Goal: Navigation & Orientation: Find specific page/section

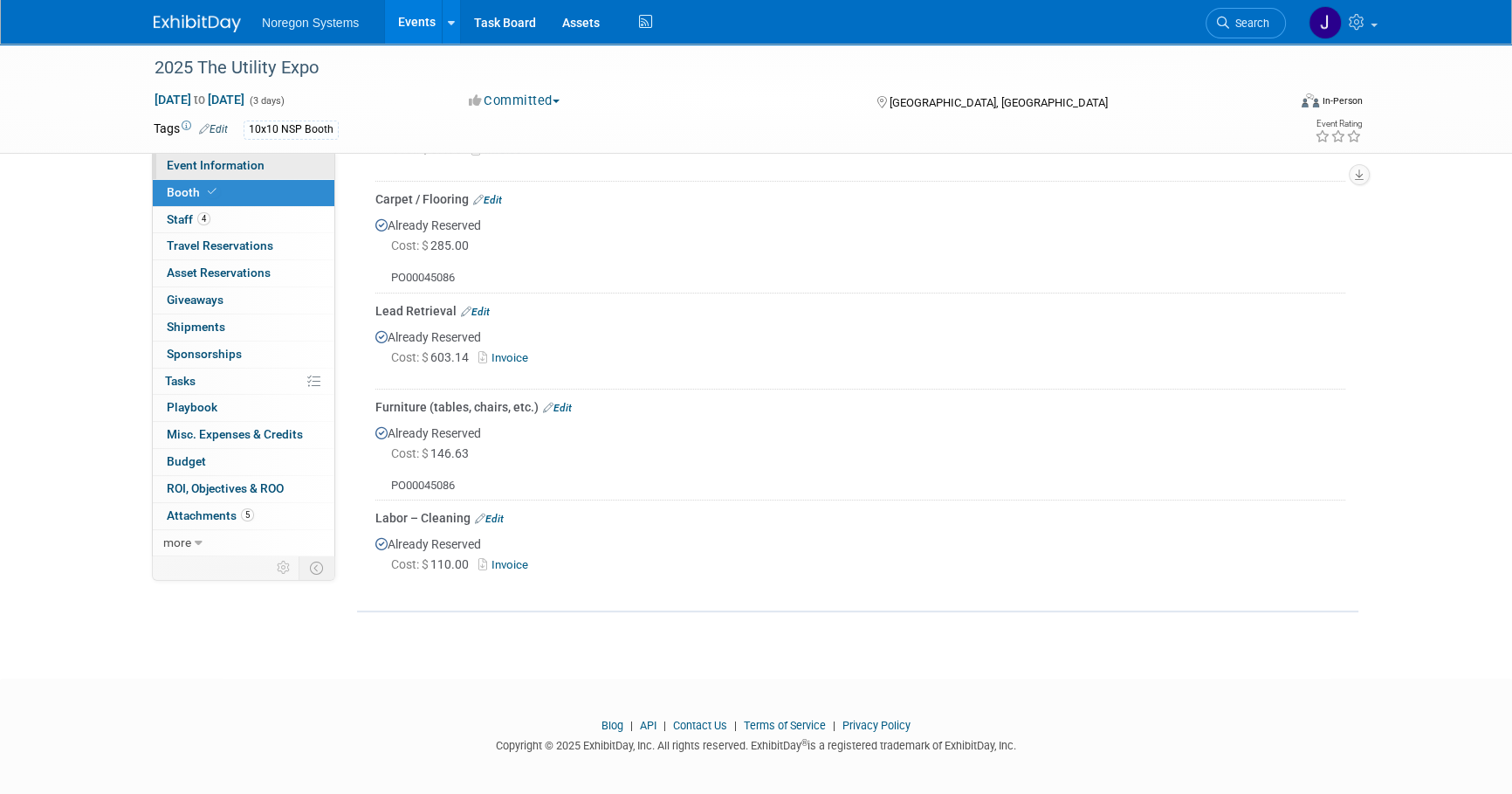
click at [209, 160] on span "Event Information" at bounding box center [215, 165] width 98 height 14
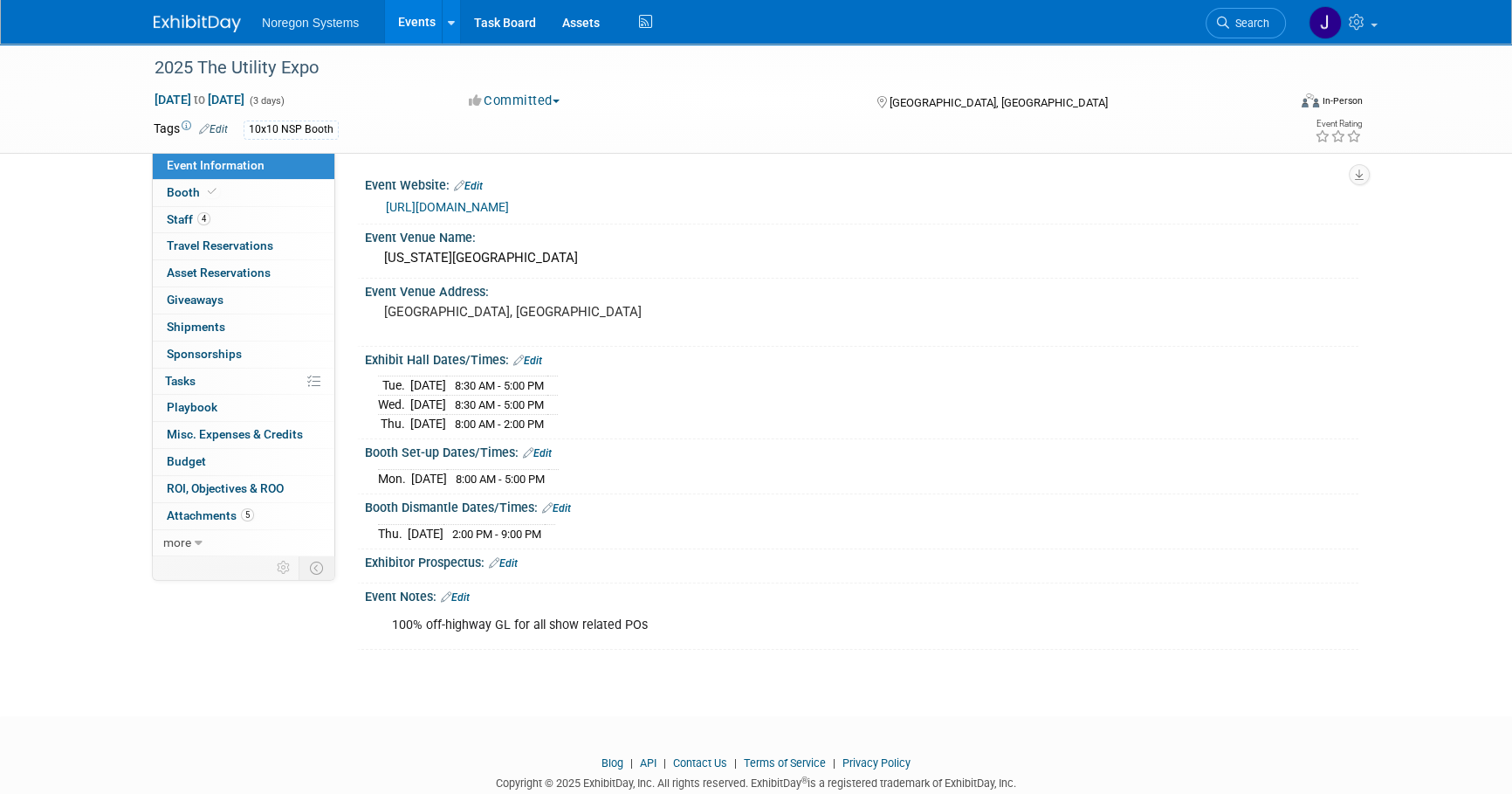
click at [180, 17] on img at bounding box center [197, 24] width 88 height 18
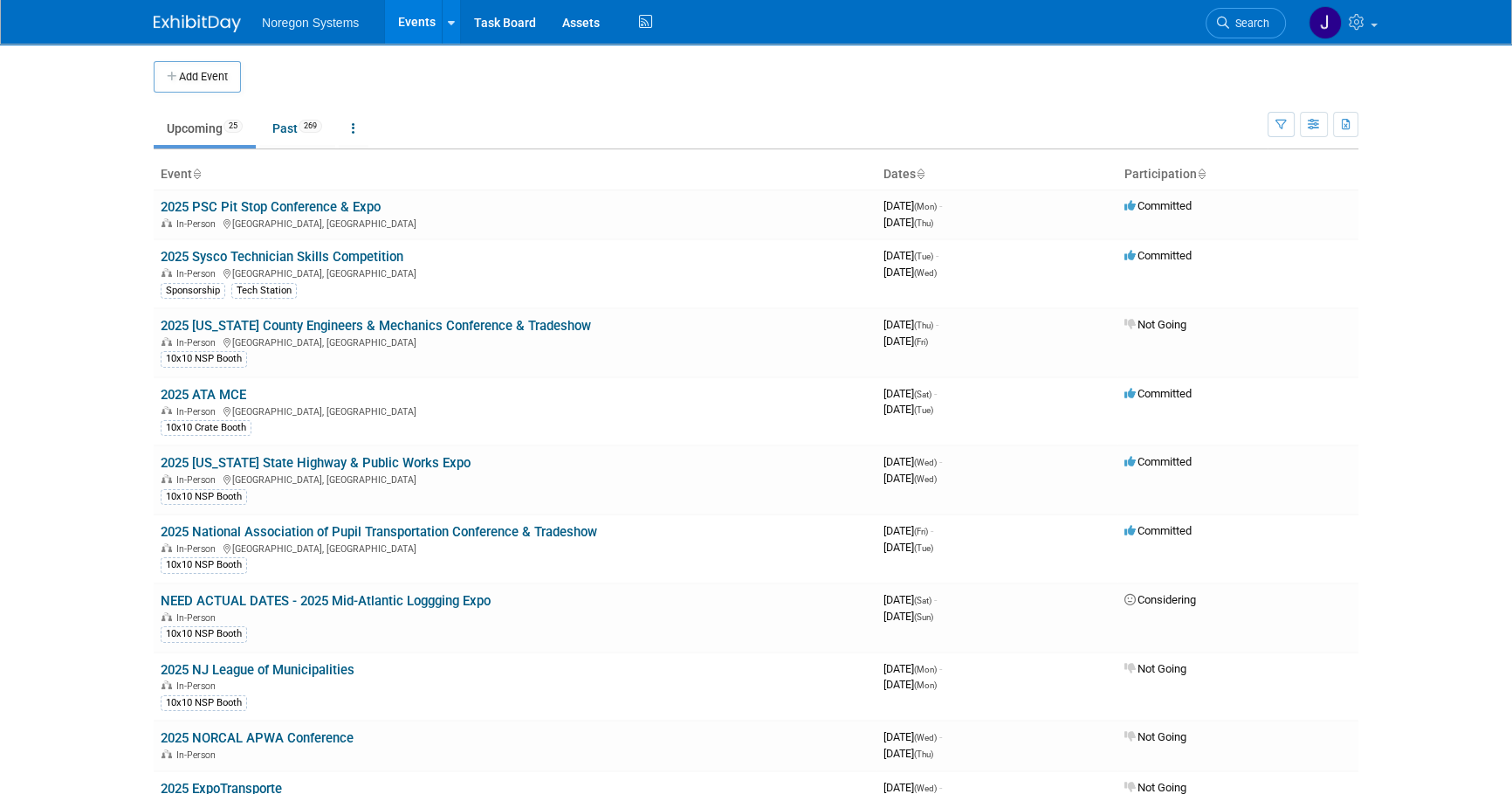
click at [279, 201] on link "2025 PSC Pit Stop Conference & Expo" at bounding box center [270, 207] width 220 height 16
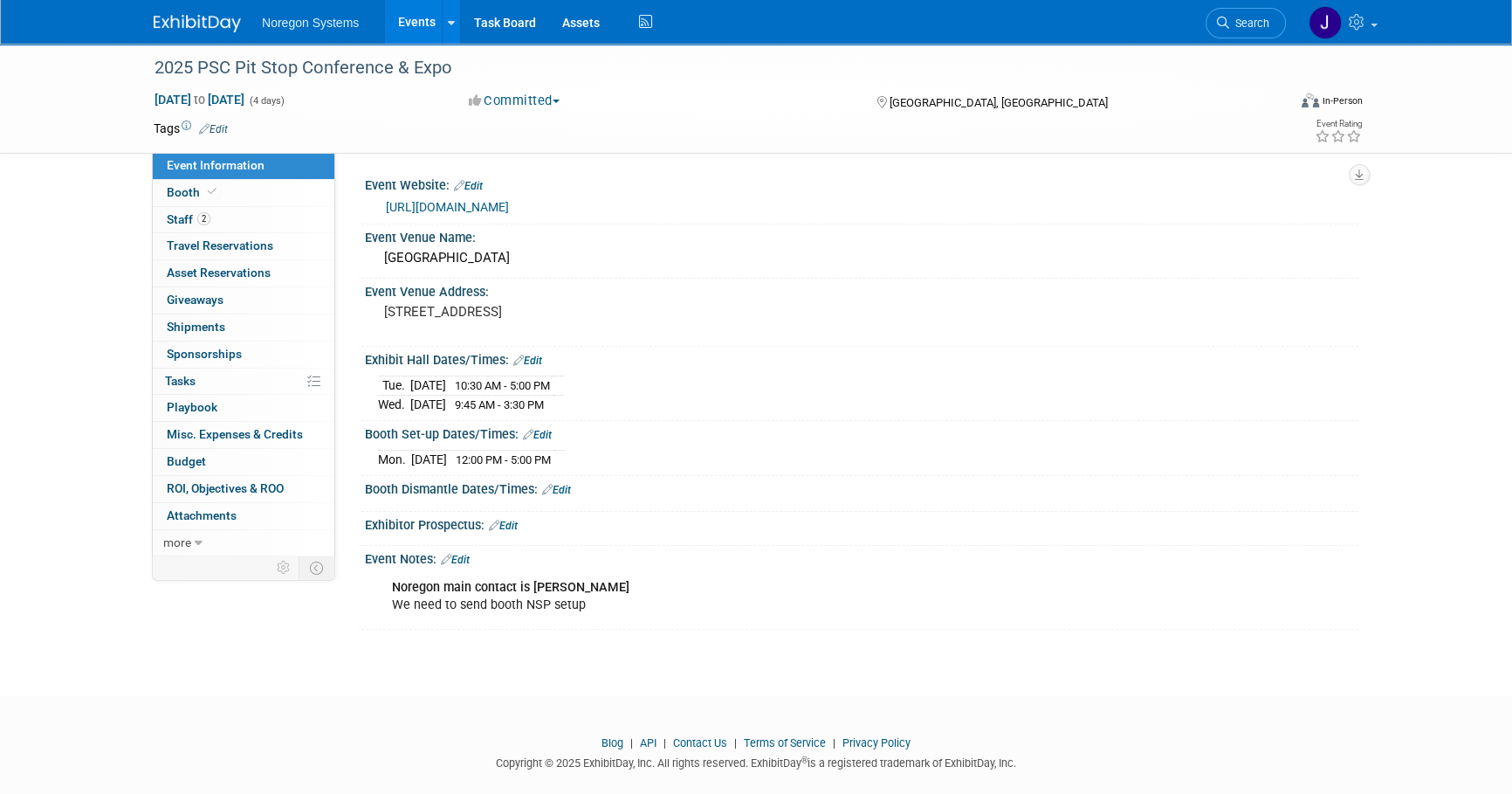
click at [209, 22] on img at bounding box center [197, 24] width 88 height 18
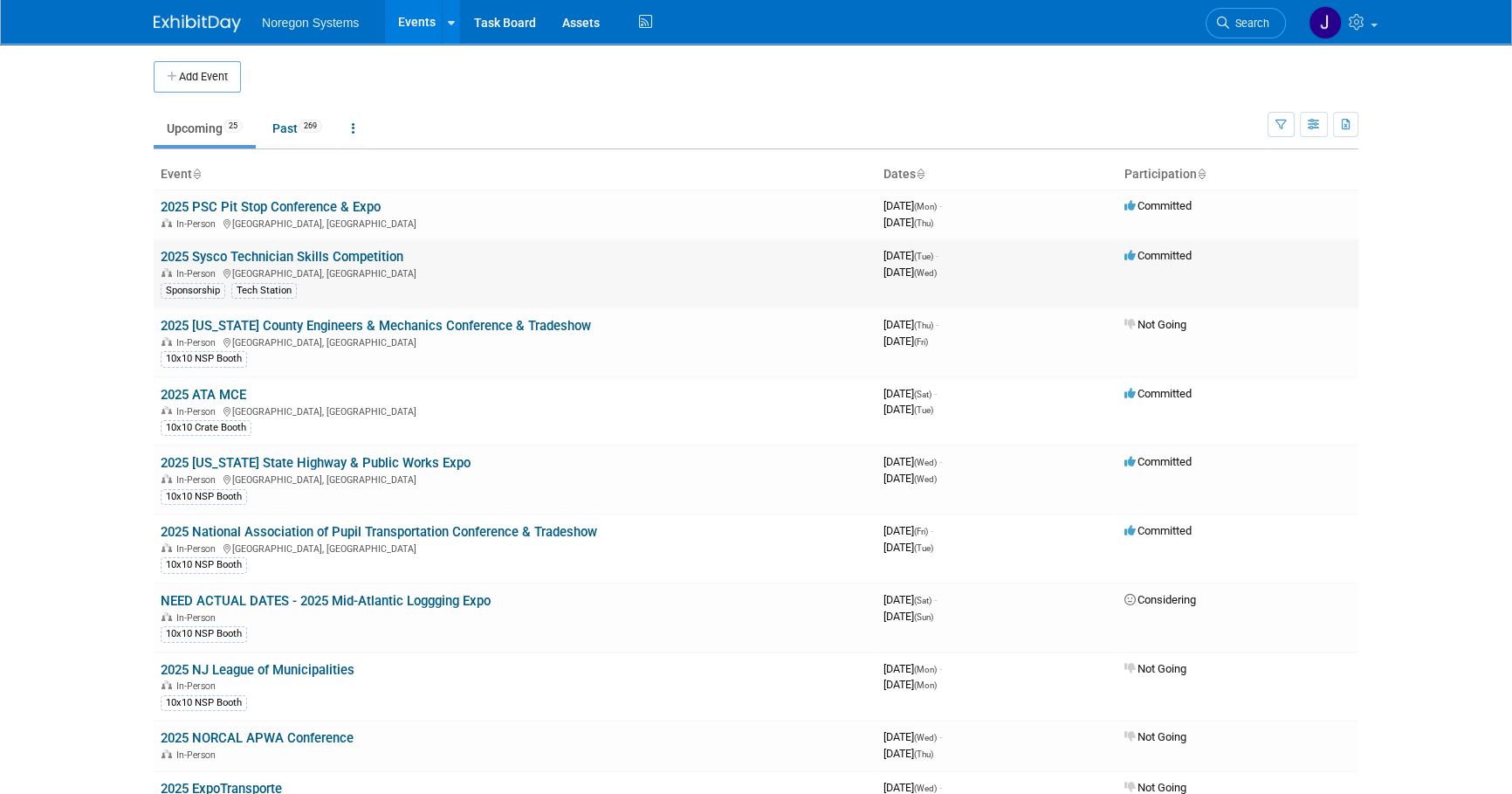
click at [351, 255] on link "2025 Sysco Technician Skills Competition" at bounding box center [281, 257] width 243 height 16
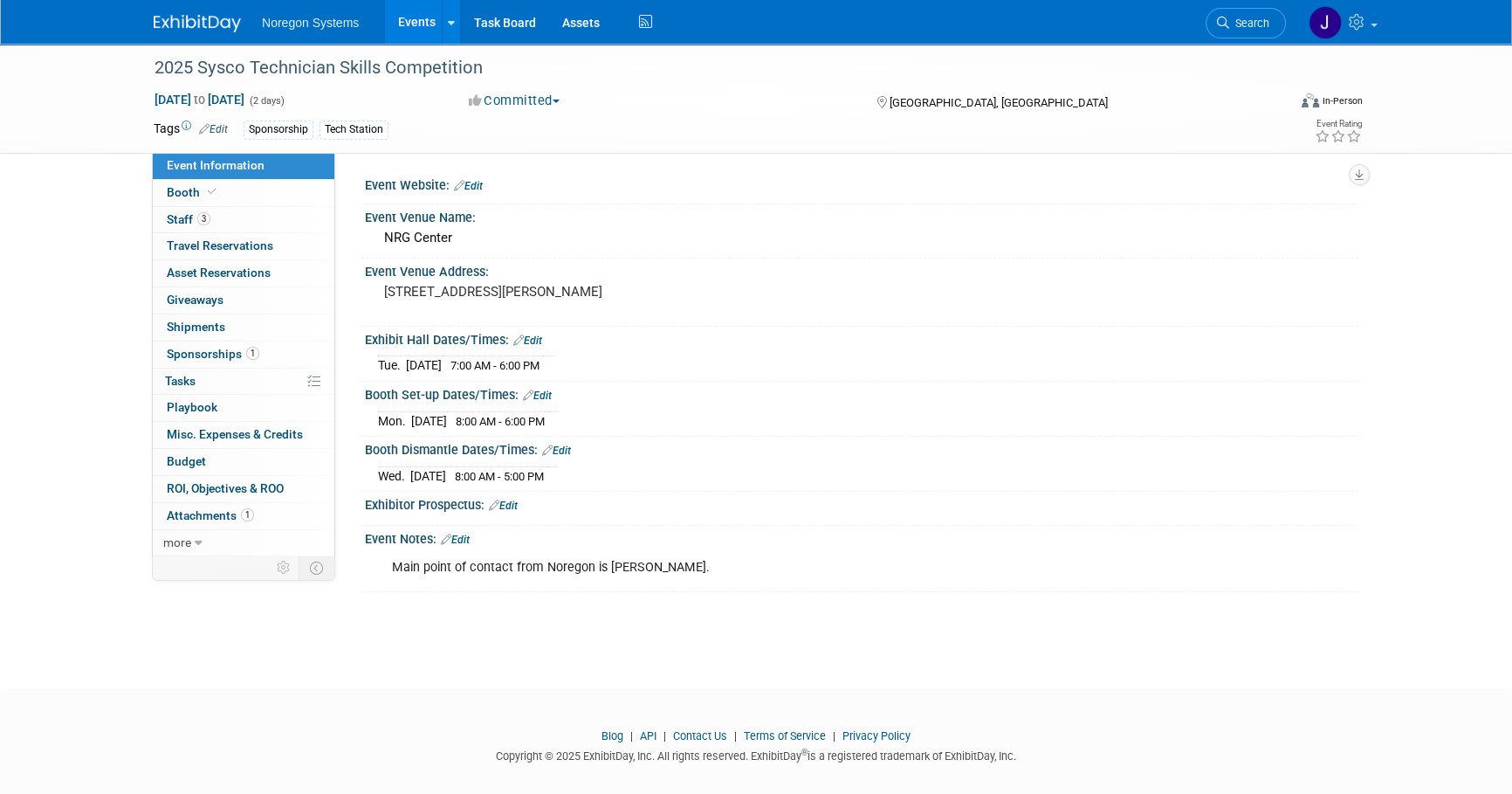
click at [204, 18] on img at bounding box center [197, 24] width 88 height 18
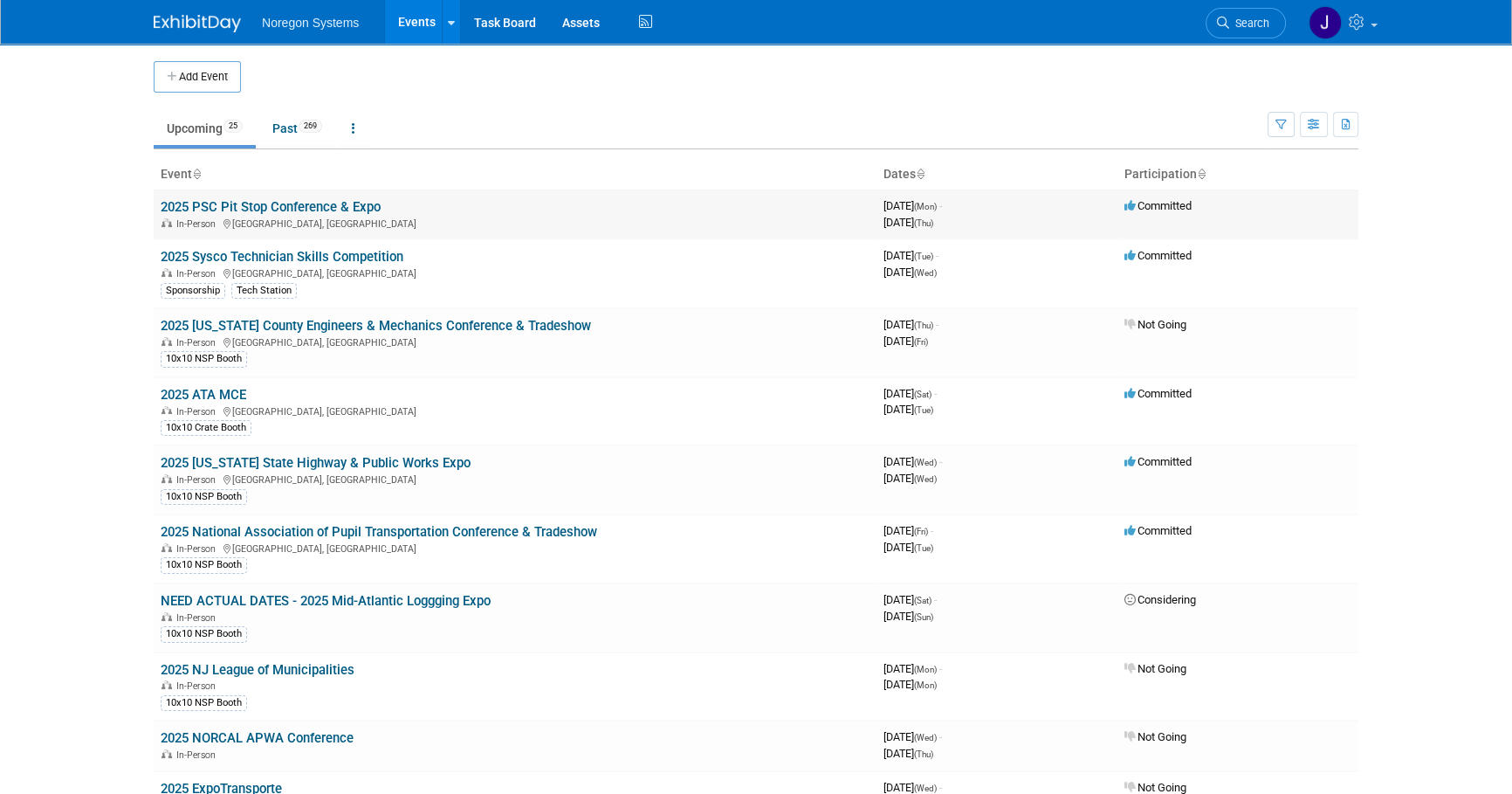
click at [262, 203] on link "2025 PSC Pit Stop Conference & Expo" at bounding box center [270, 207] width 220 height 16
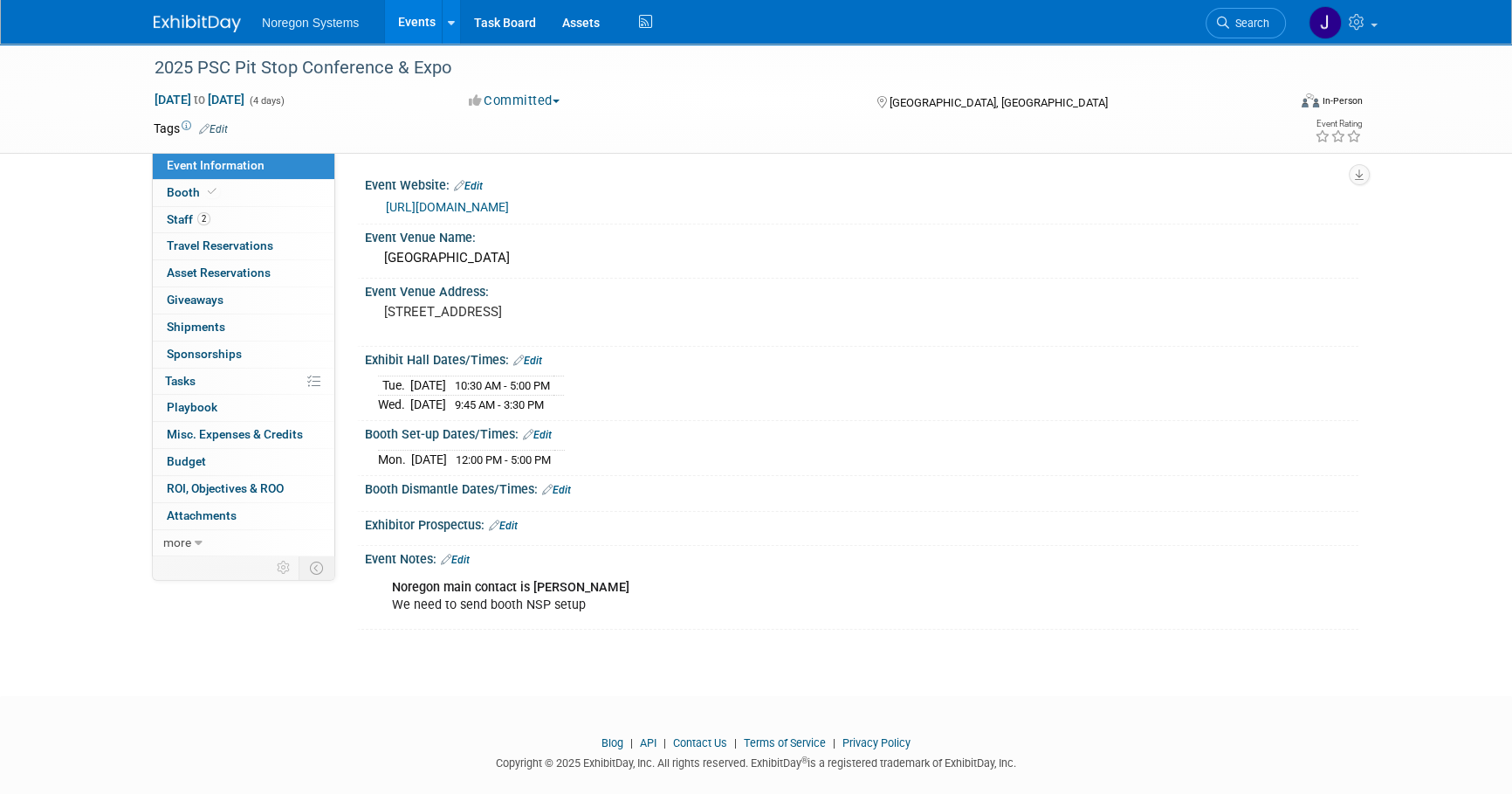
click at [193, 32] on img at bounding box center [197, 24] width 88 height 18
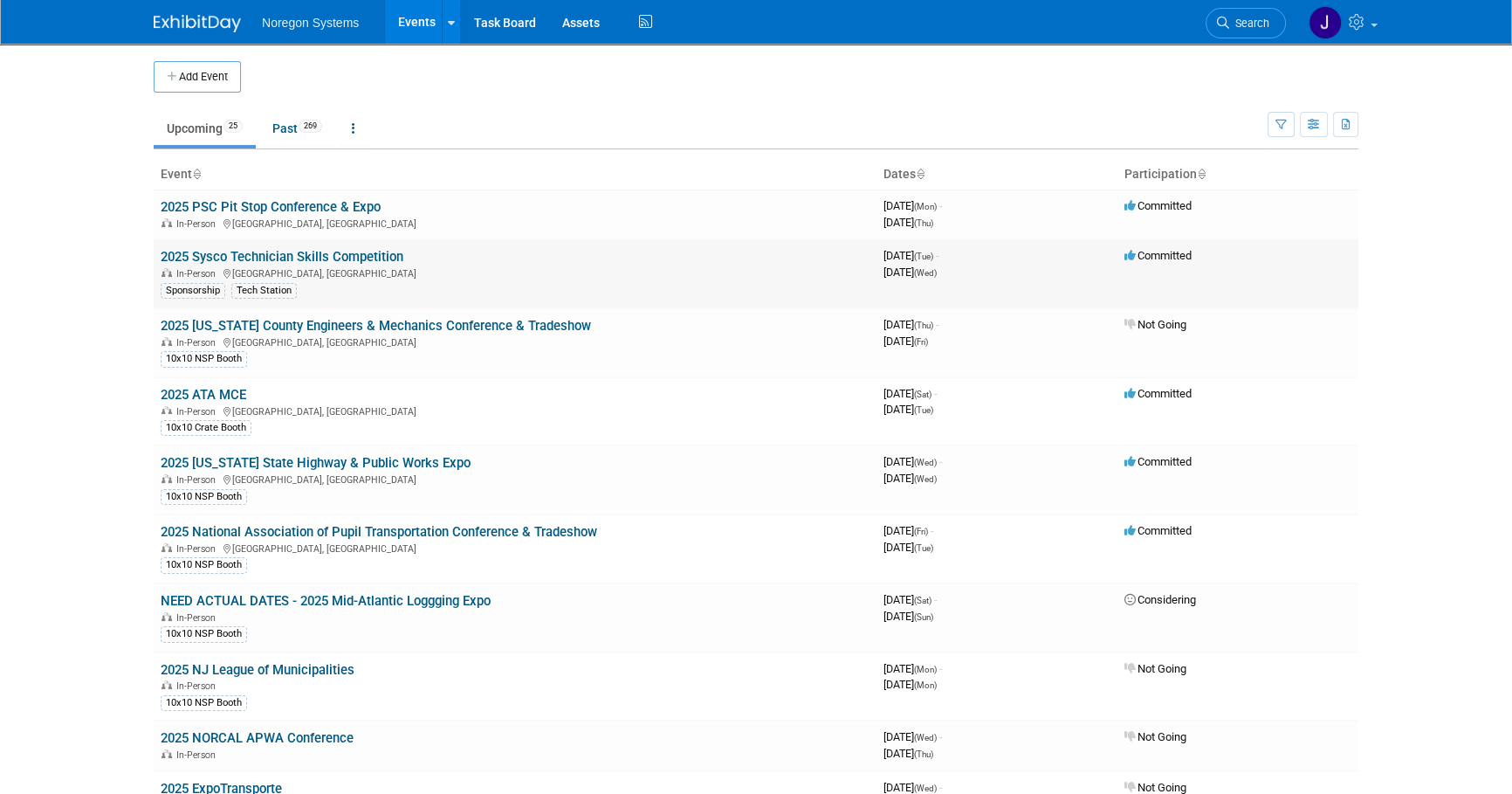
click at [304, 252] on link "2025 Sysco Technician Skills Competition" at bounding box center [281, 257] width 243 height 16
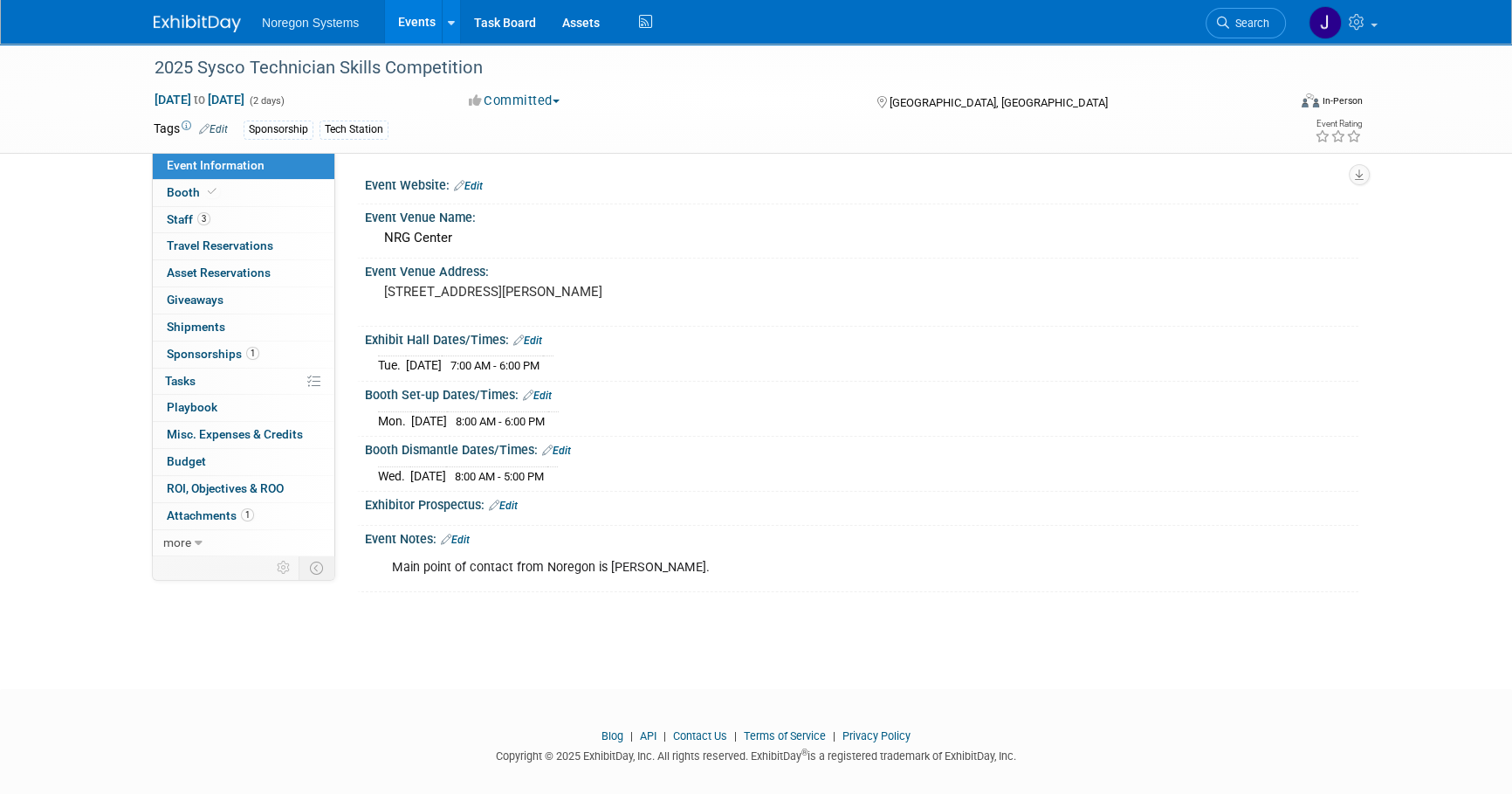
click at [560, 646] on div "2025 Sysco Technician Skills Competition Oct 21, 2025 to Oct 22, 2025 (2 days) …" at bounding box center [756, 351] width 1512 height 613
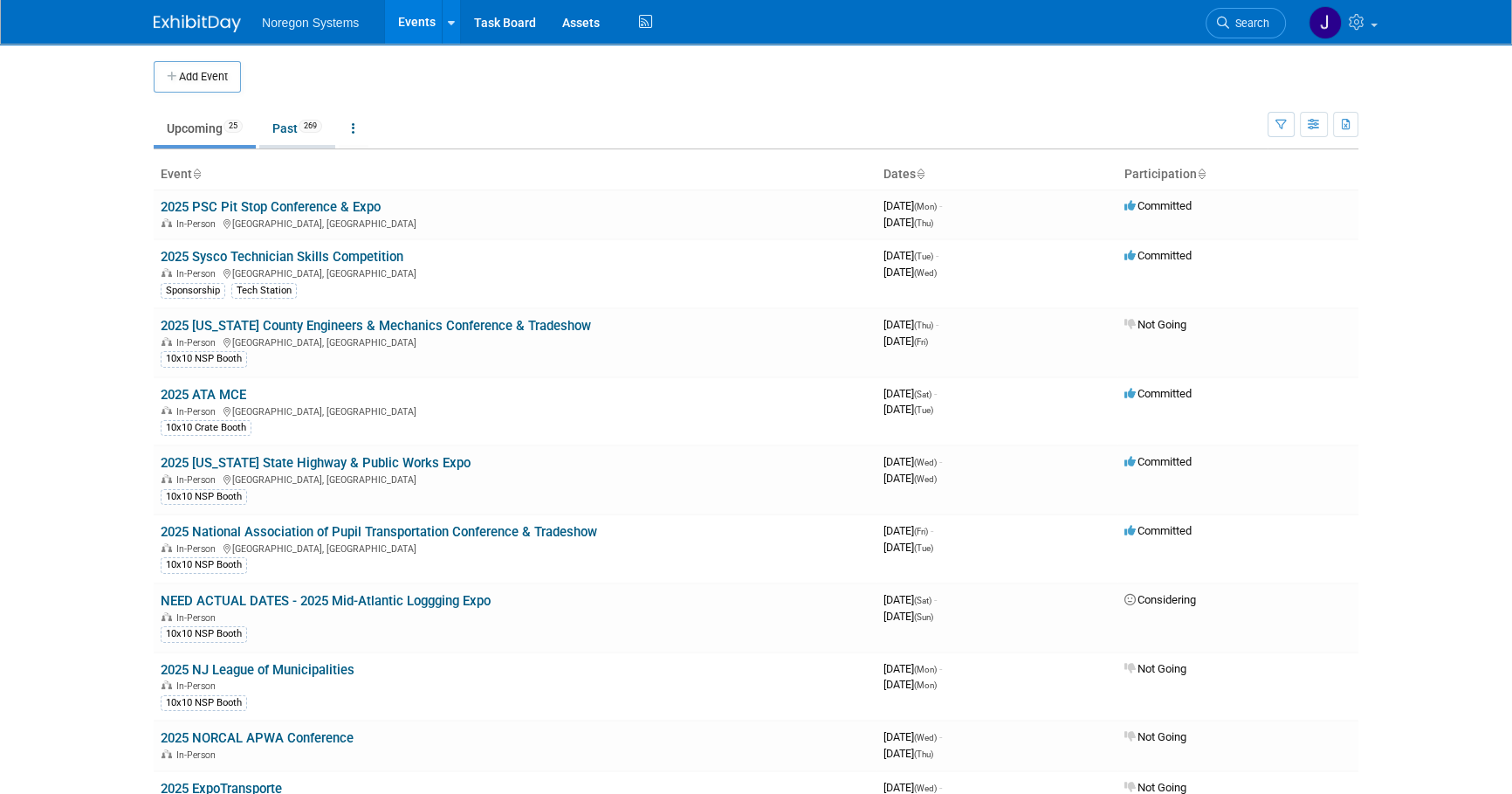
click at [281, 131] on link "Past 269" at bounding box center [297, 129] width 76 height 33
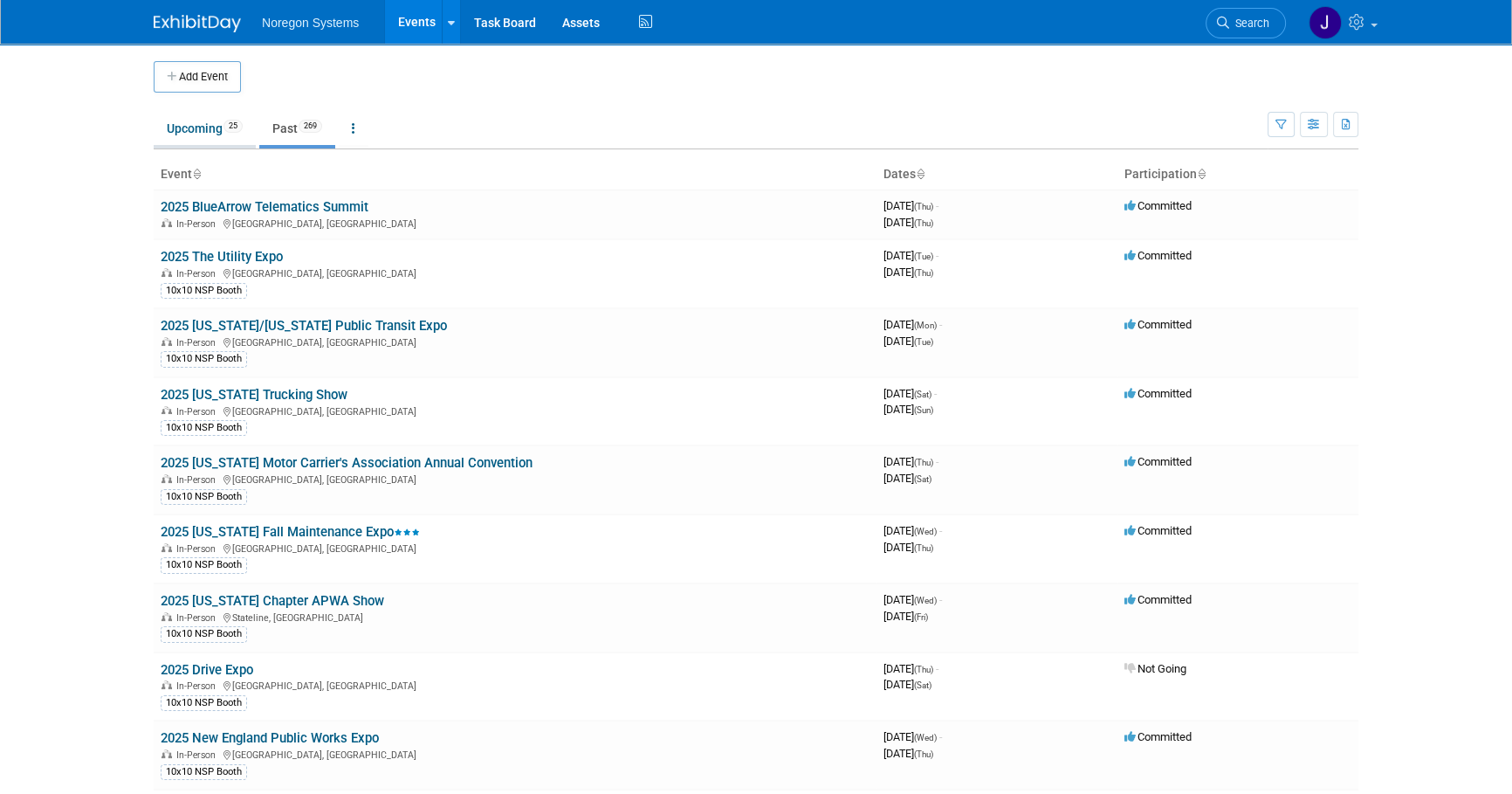
click at [202, 125] on link "Upcoming 25" at bounding box center [204, 129] width 102 height 33
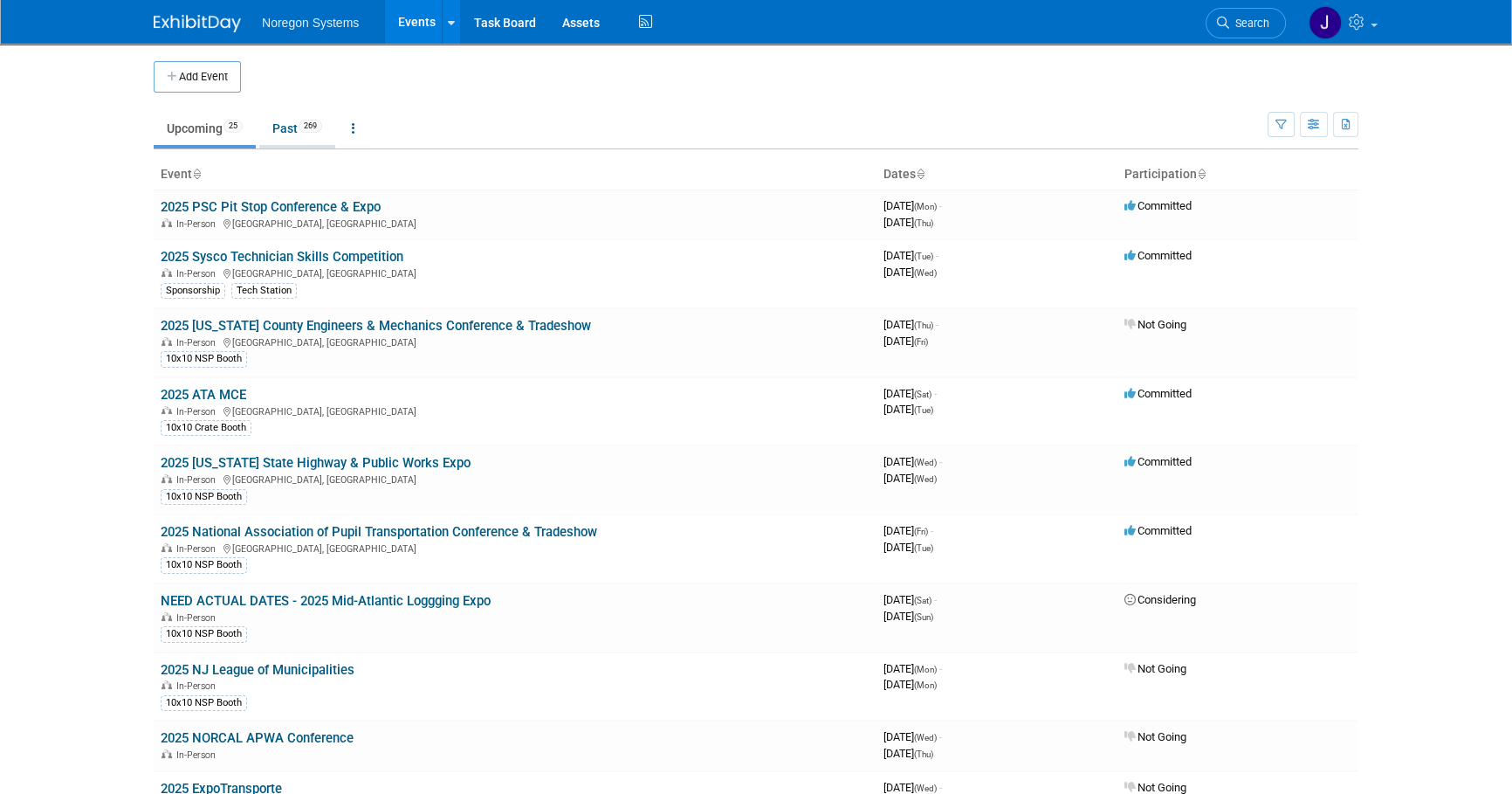
click at [278, 133] on link "Past 269" at bounding box center [297, 129] width 76 height 33
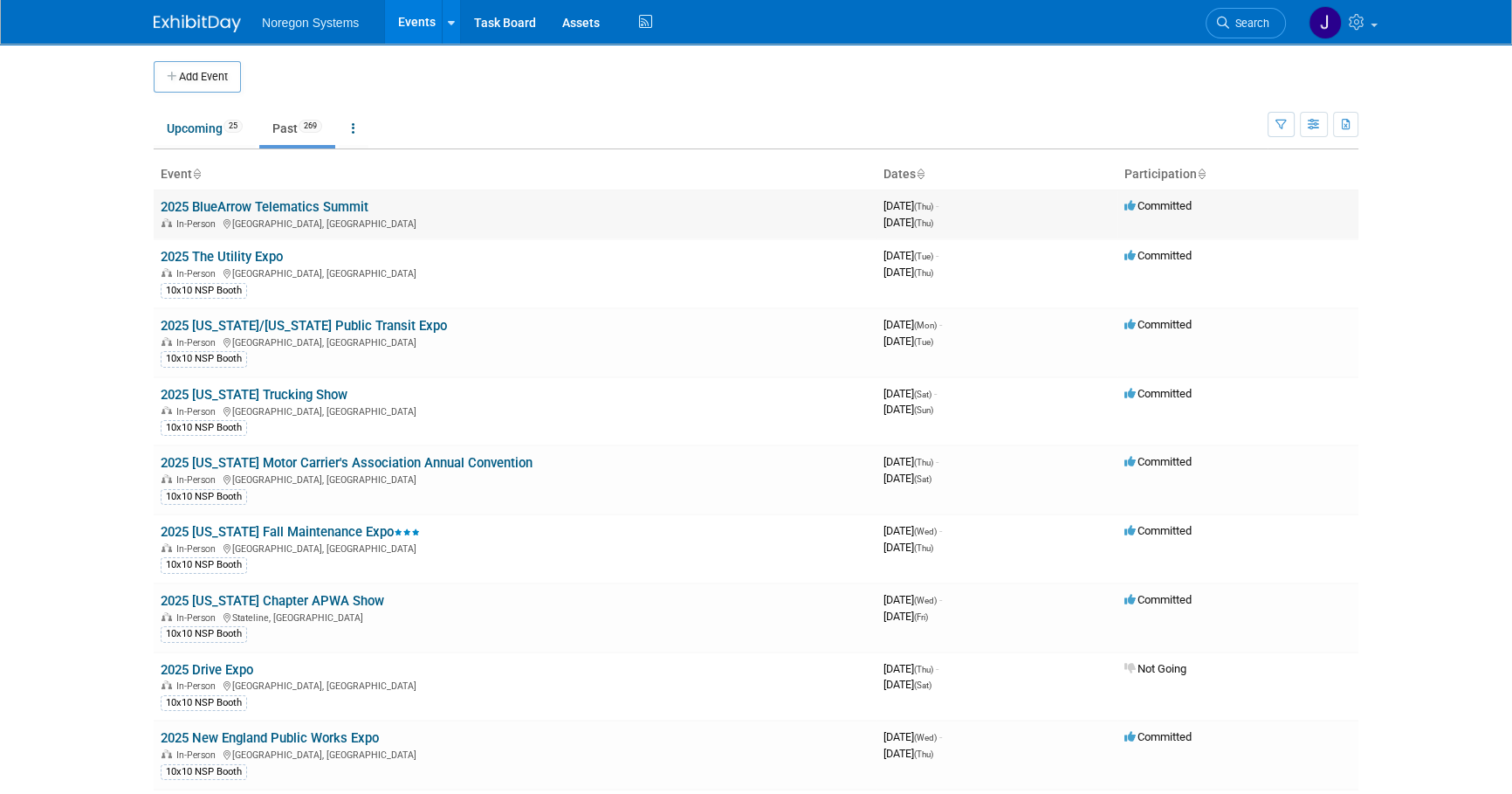
click at [229, 202] on link "2025 BlueArrow Telematics Summit" at bounding box center [264, 207] width 208 height 16
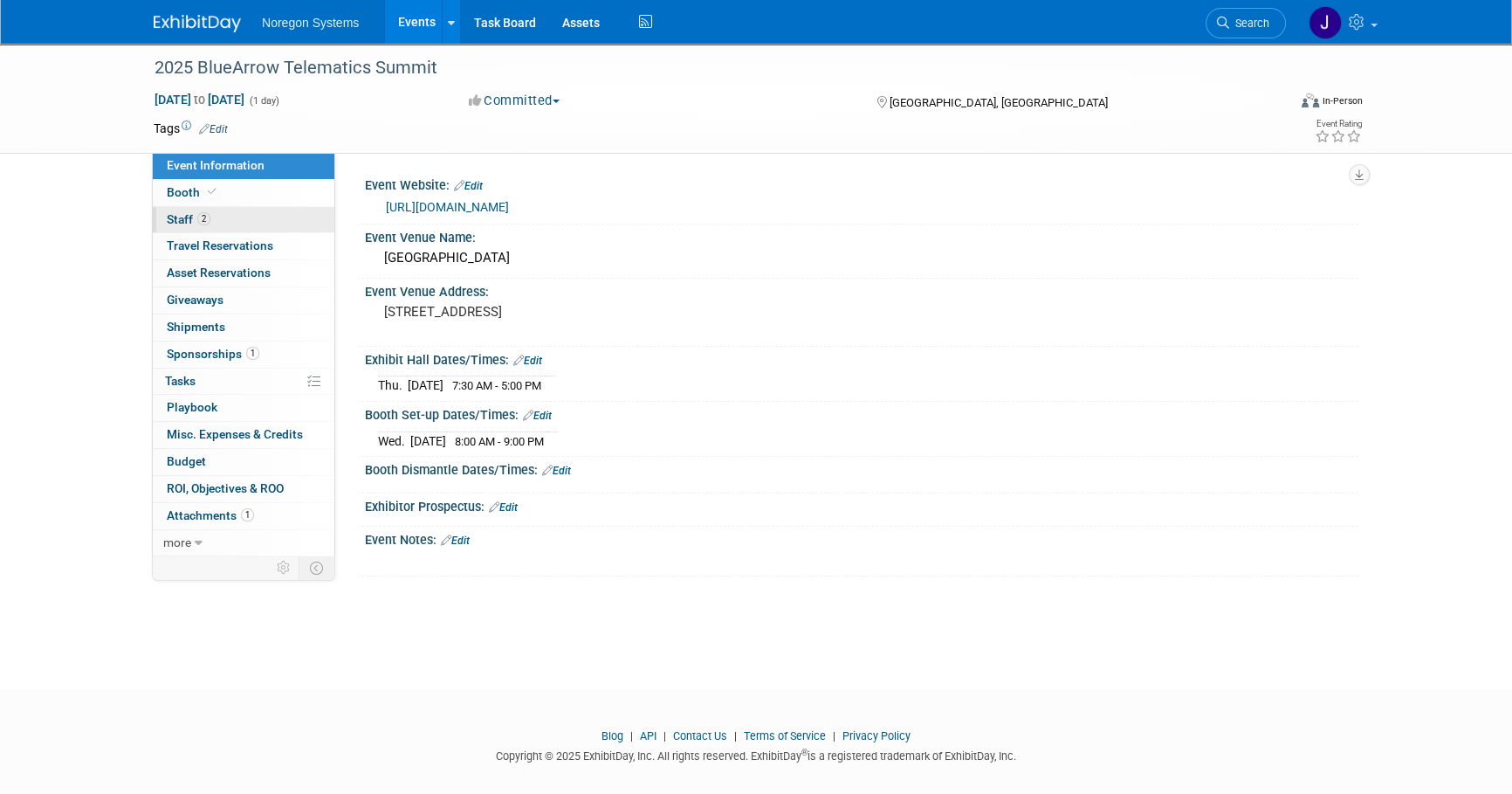
click at [216, 223] on link "2 Staff 2" at bounding box center [243, 220] width 181 height 26
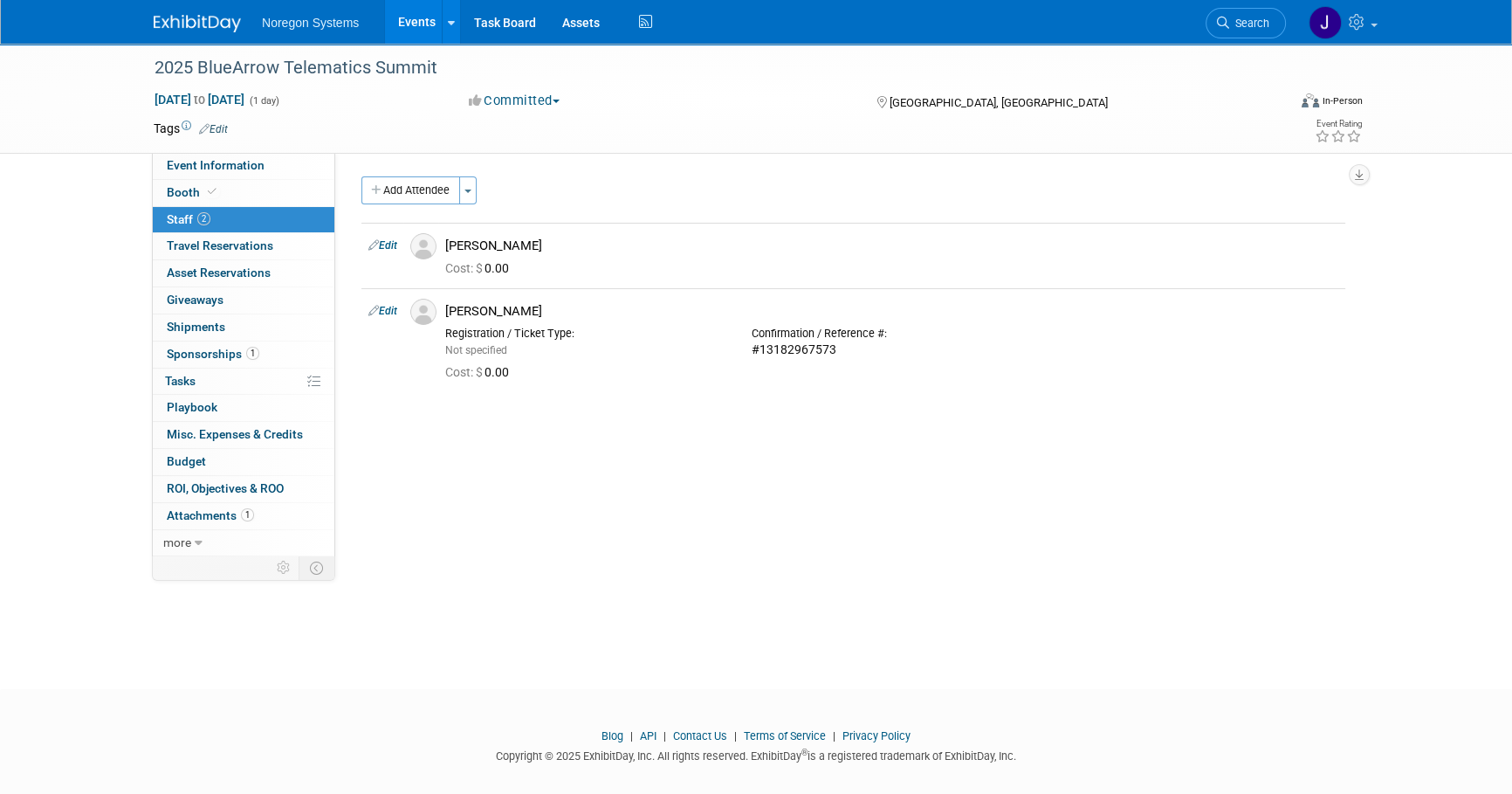
click at [212, 25] on img at bounding box center [197, 24] width 88 height 18
